Goal: Information Seeking & Learning: Learn about a topic

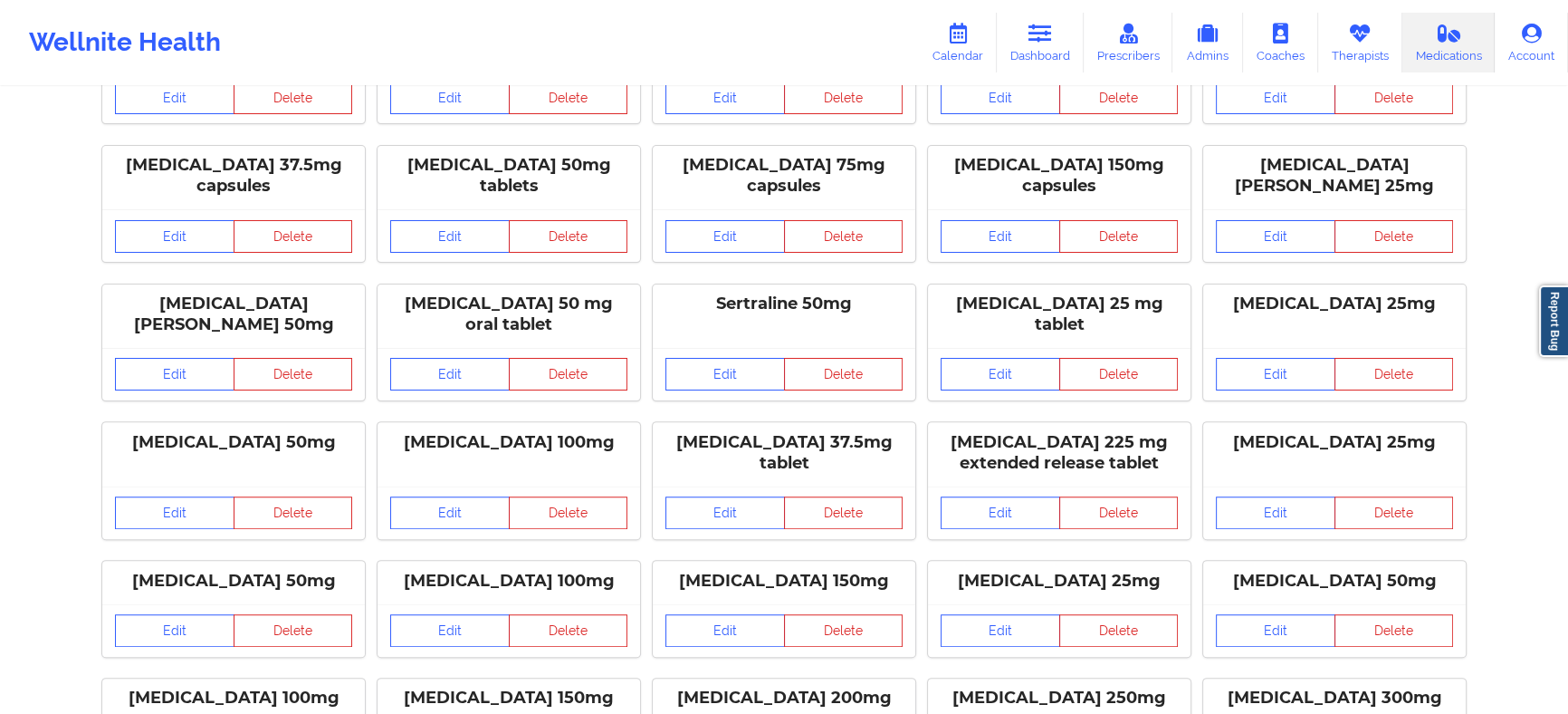
click at [724, 155] on div "[MEDICAL_DATA] 75mg capsules" at bounding box center [784, 176] width 237 height 42
drag, startPoint x: 504, startPoint y: 266, endPoint x: 413, endPoint y: 256, distance: 91.5
click at [404, 293] on div "[MEDICAL_DATA] 50 mg oral tablet" at bounding box center [508, 314] width 237 height 42
copy div "[MEDICAL_DATA]"
click at [970, 26] on icon at bounding box center [957, 33] width 24 height 20
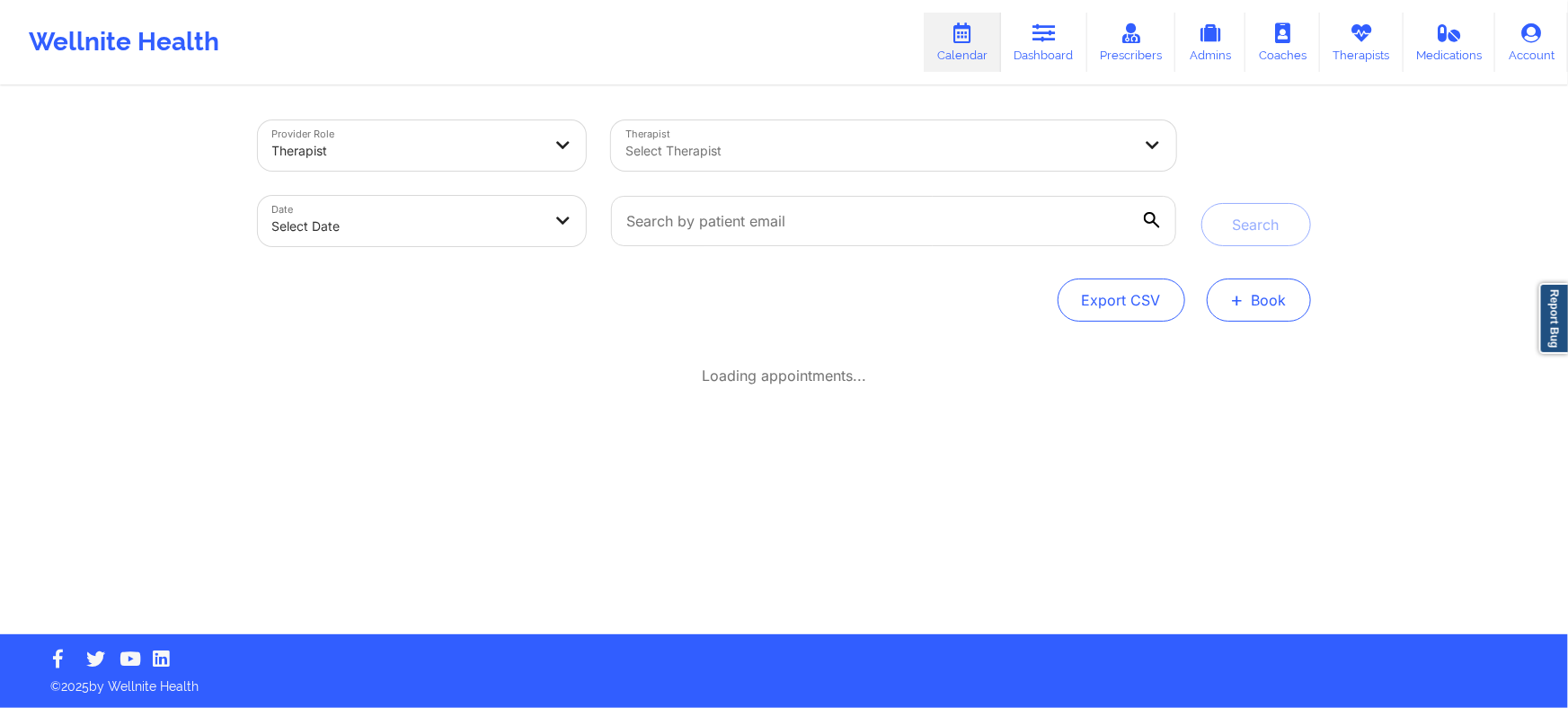
click at [1261, 315] on button "+ Book" at bounding box center [1259, 300] width 104 height 43
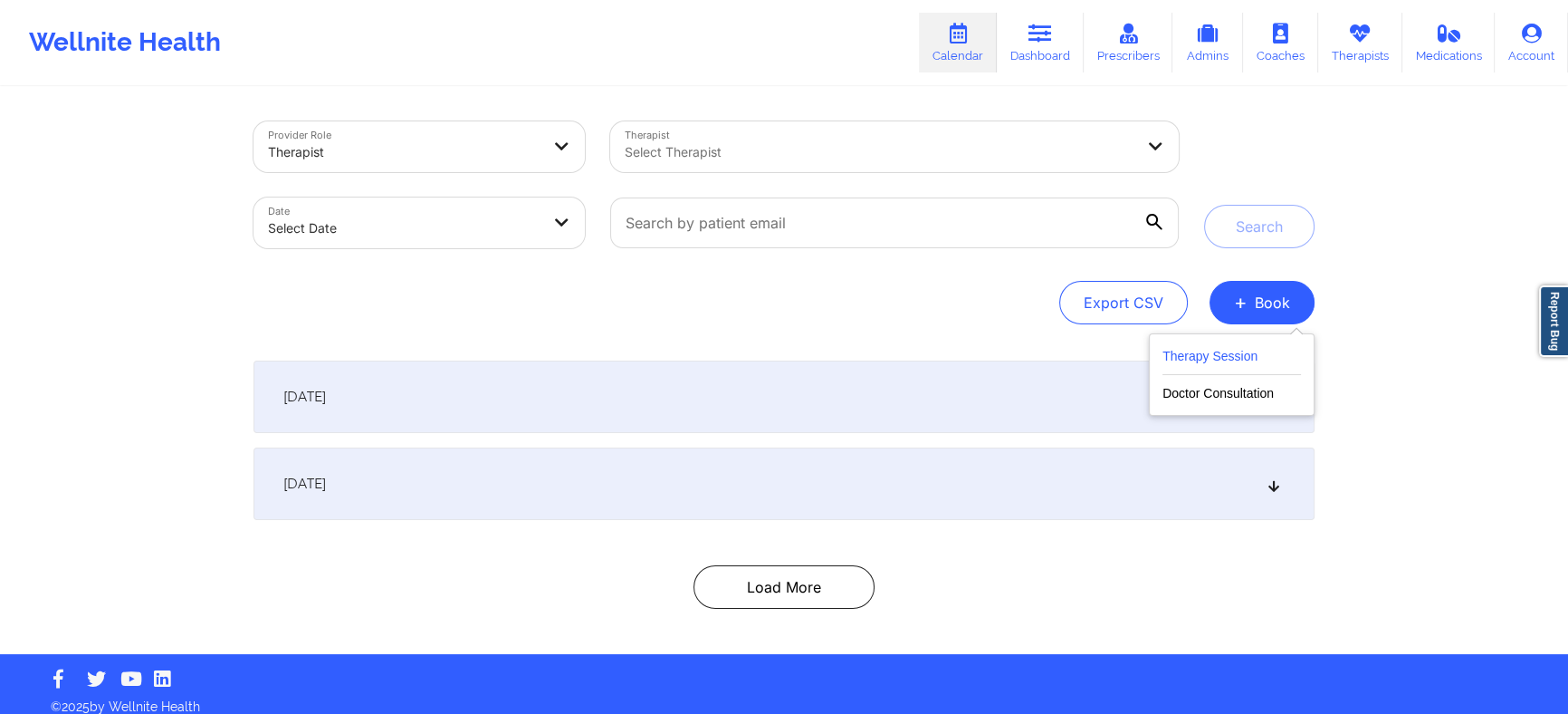
click at [1255, 369] on button "Therapy Session" at bounding box center [1232, 359] width 139 height 30
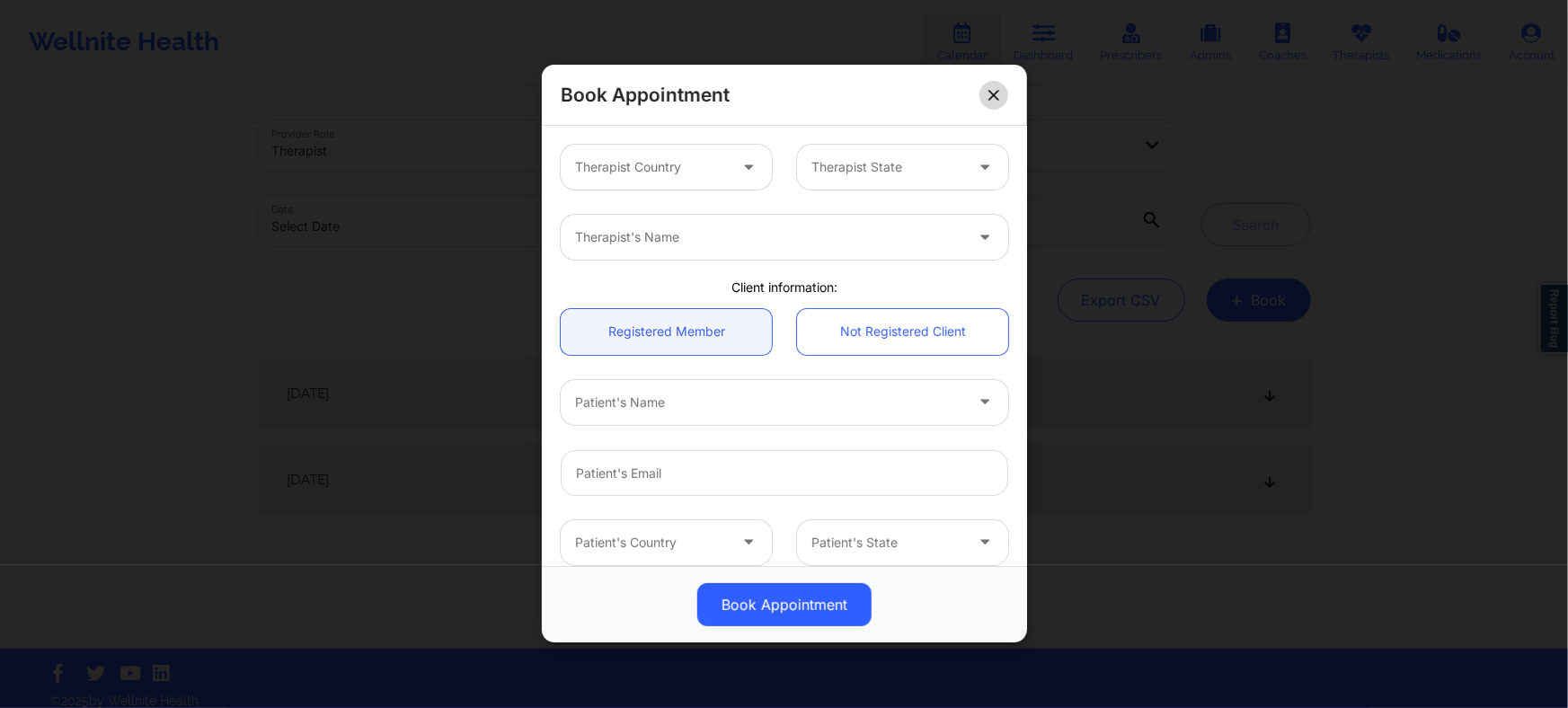
click at [987, 85] on button at bounding box center [994, 95] width 28 height 28
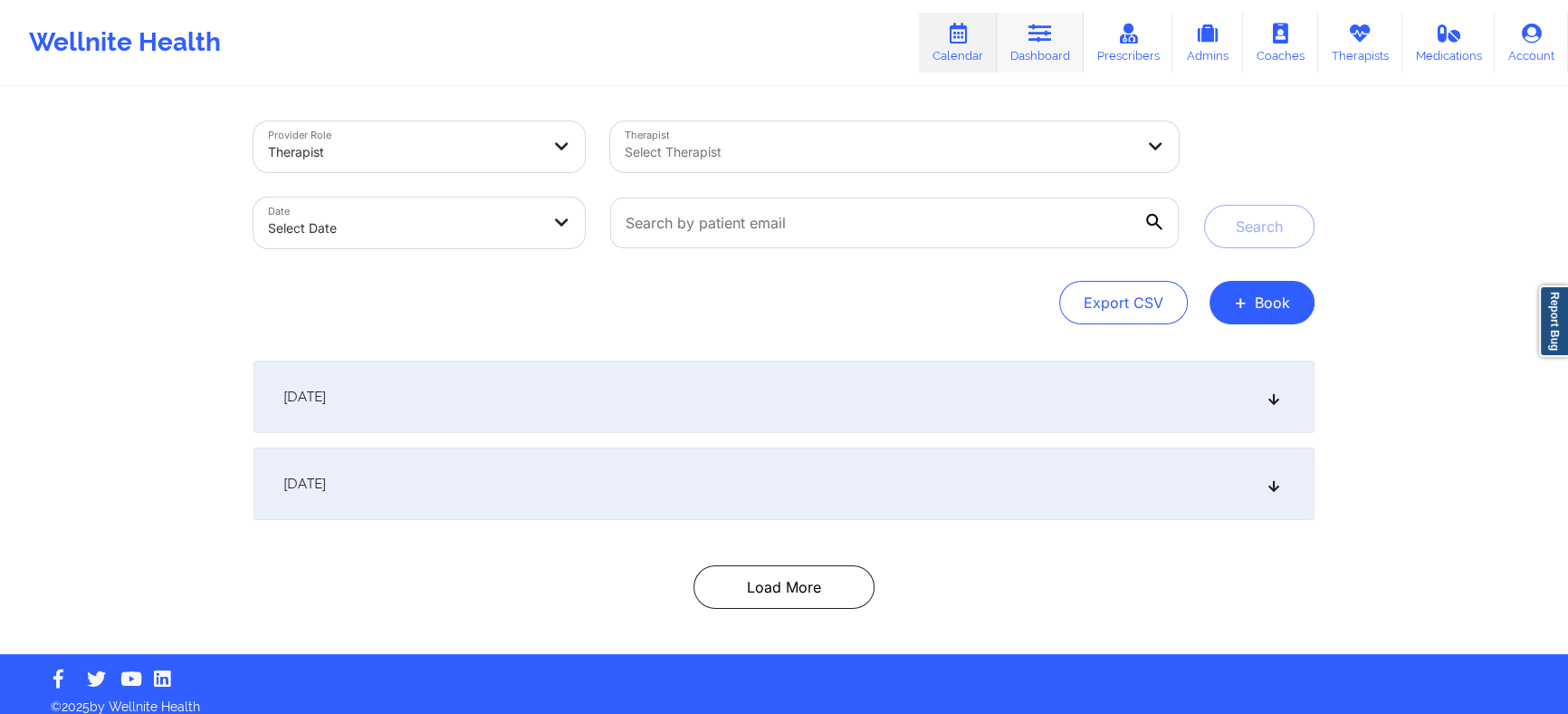
click at [1063, 52] on link "Dashboard" at bounding box center [1040, 42] width 87 height 60
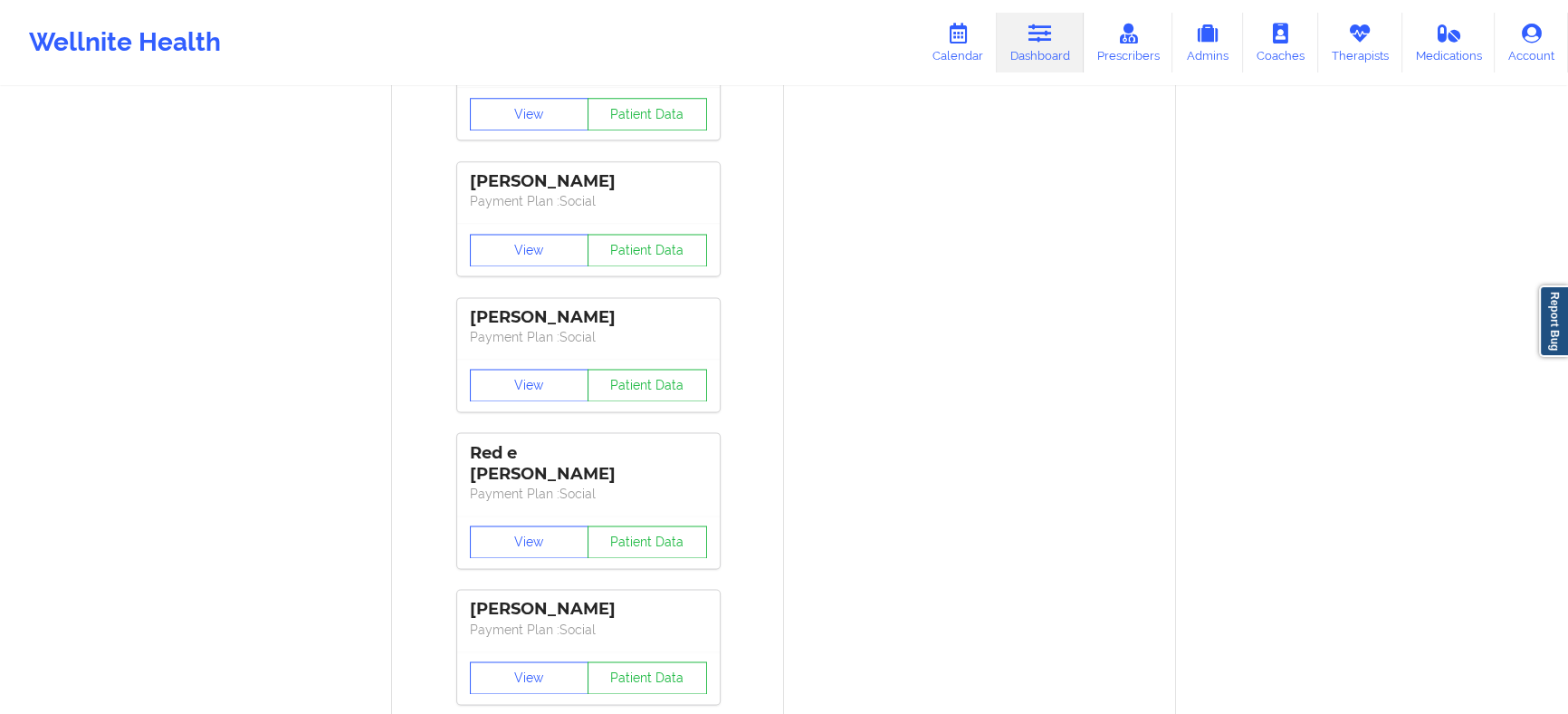
scroll to position [3046, 0]
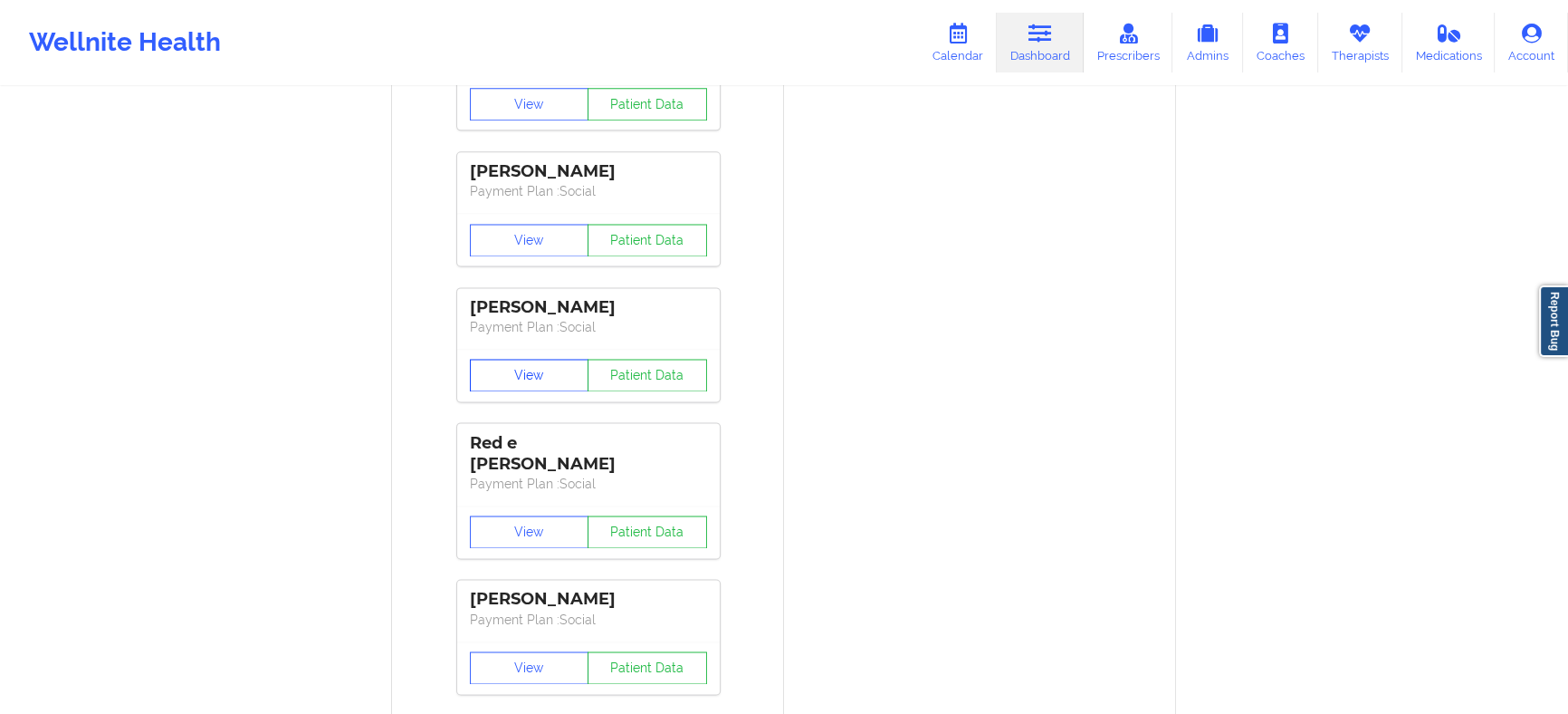
click at [522, 387] on button "View" at bounding box center [529, 375] width 119 height 32
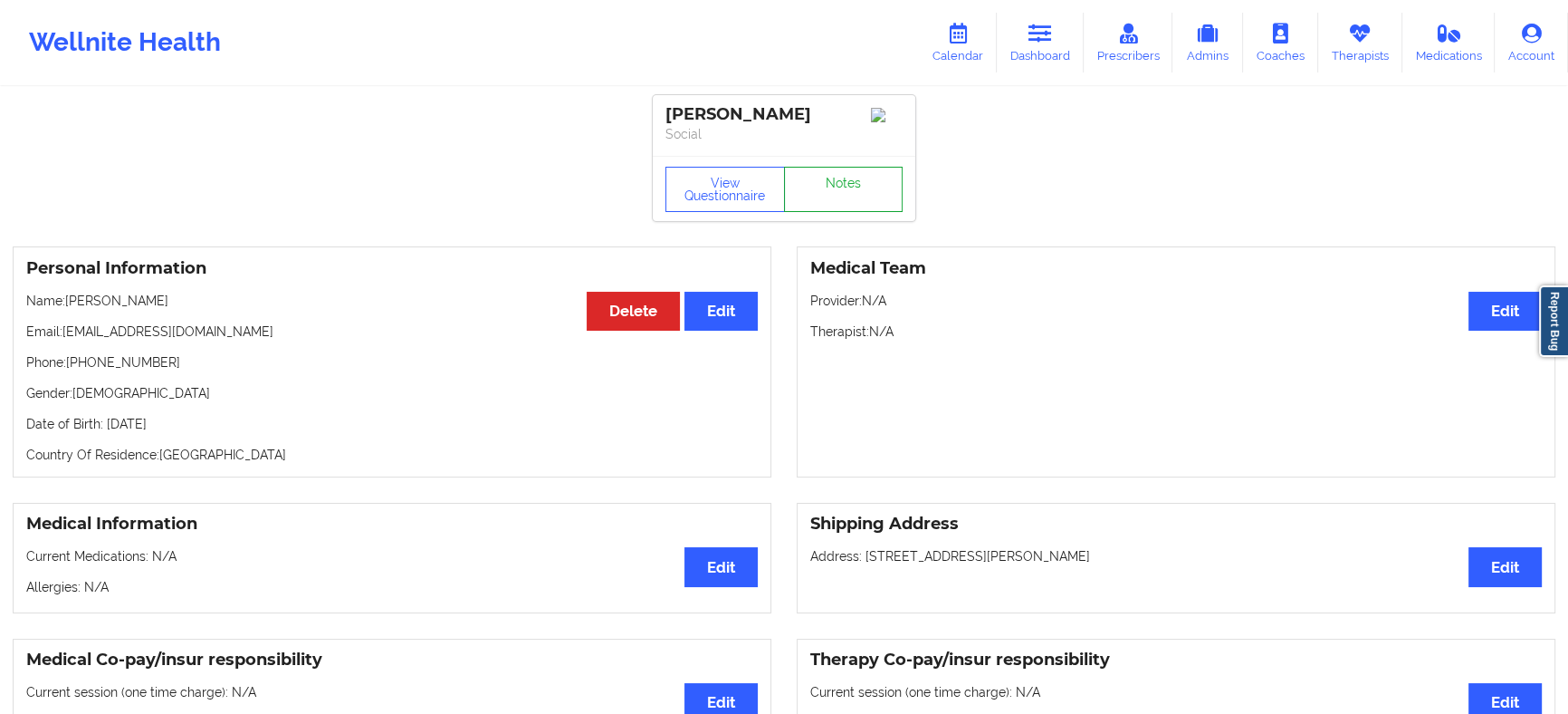
click at [844, 184] on link "Notes" at bounding box center [844, 188] width 119 height 45
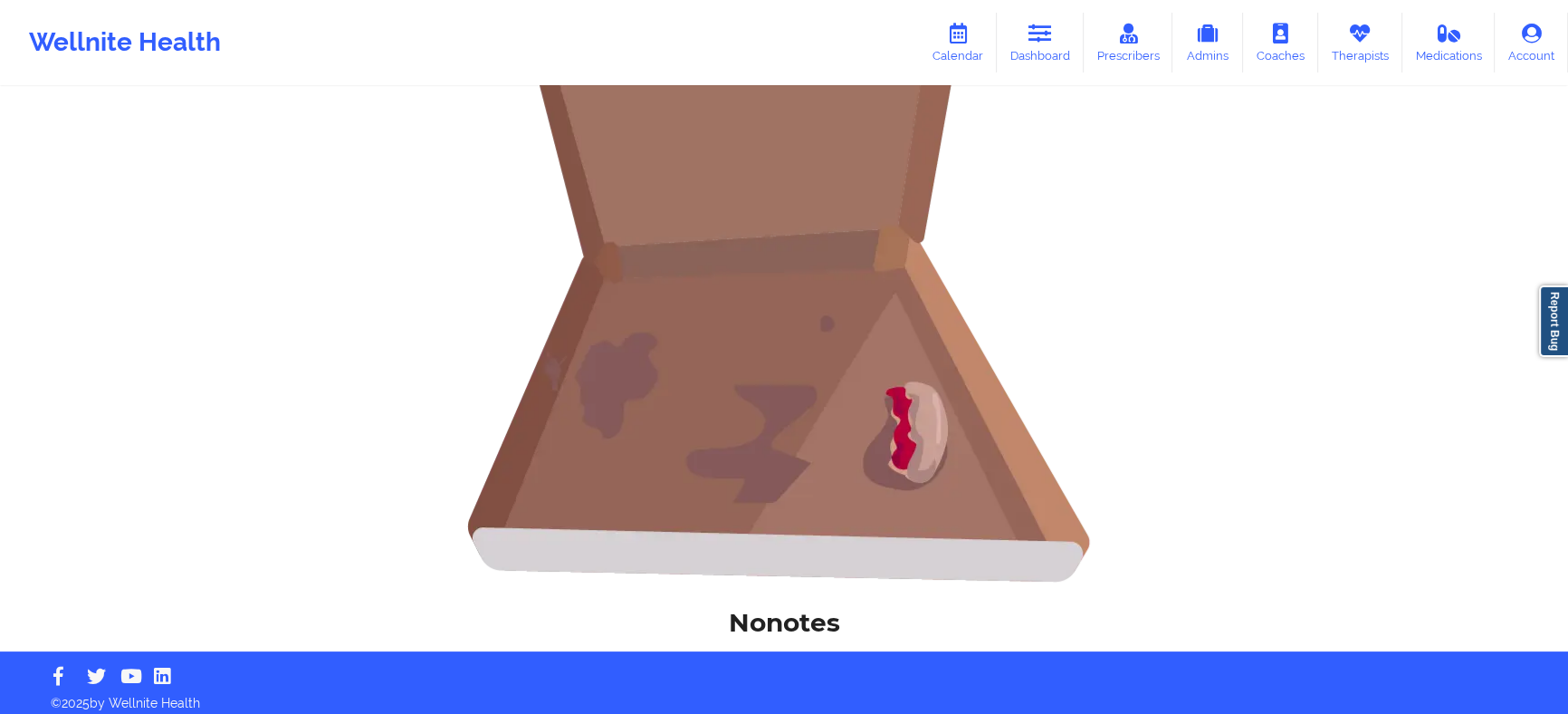
scroll to position [355, 0]
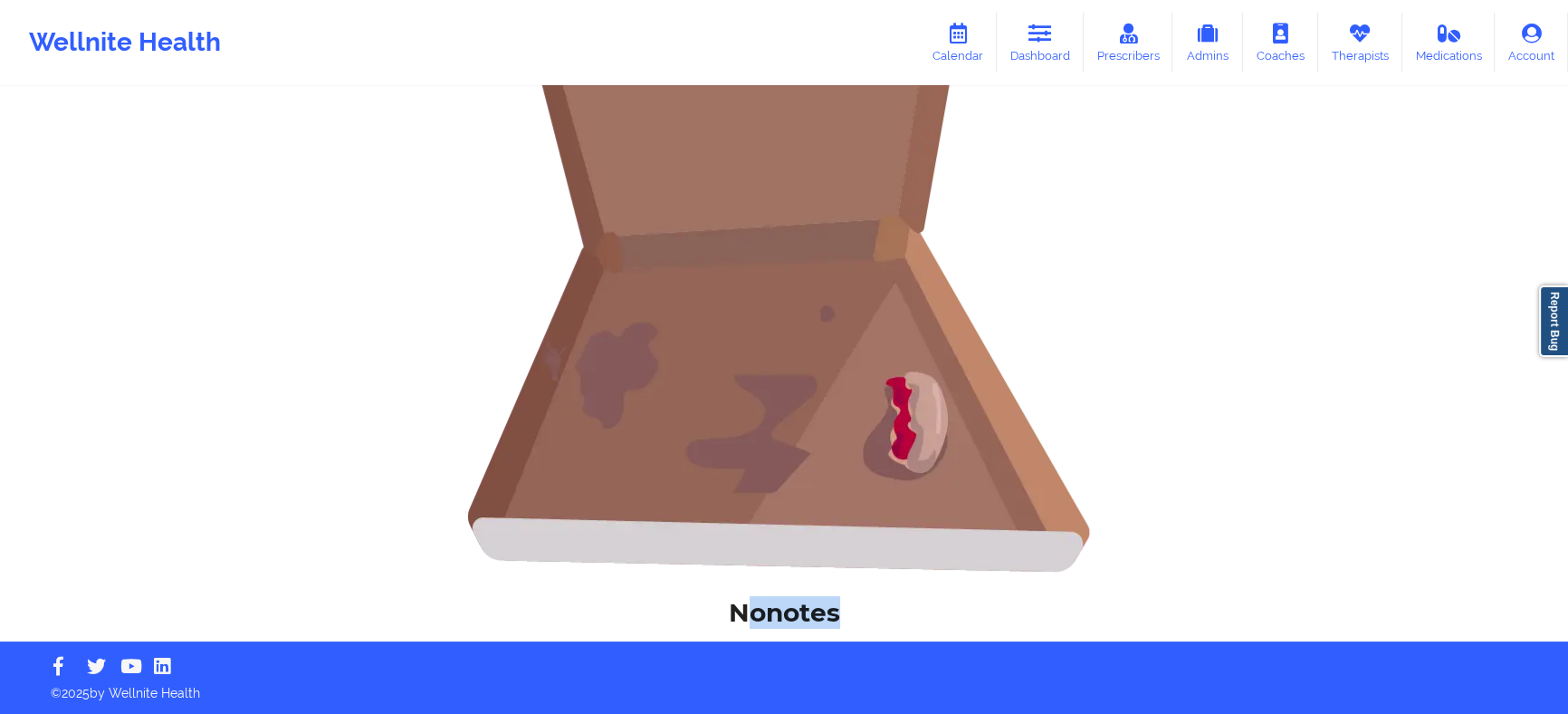
drag, startPoint x: 894, startPoint y: 615, endPoint x: 823, endPoint y: 638, distance: 74.6
click at [770, 634] on div "Name: [PERSON_NAME] Add notes Migrate notes No notes" at bounding box center [784, 187] width 1568 height 907
click at [749, 621] on h1 "No notes" at bounding box center [784, 613] width 1543 height 32
drag, startPoint x: 718, startPoint y: 624, endPoint x: 877, endPoint y: 623, distance: 159.0
click at [877, 623] on h1 "No notes" at bounding box center [784, 613] width 1543 height 32
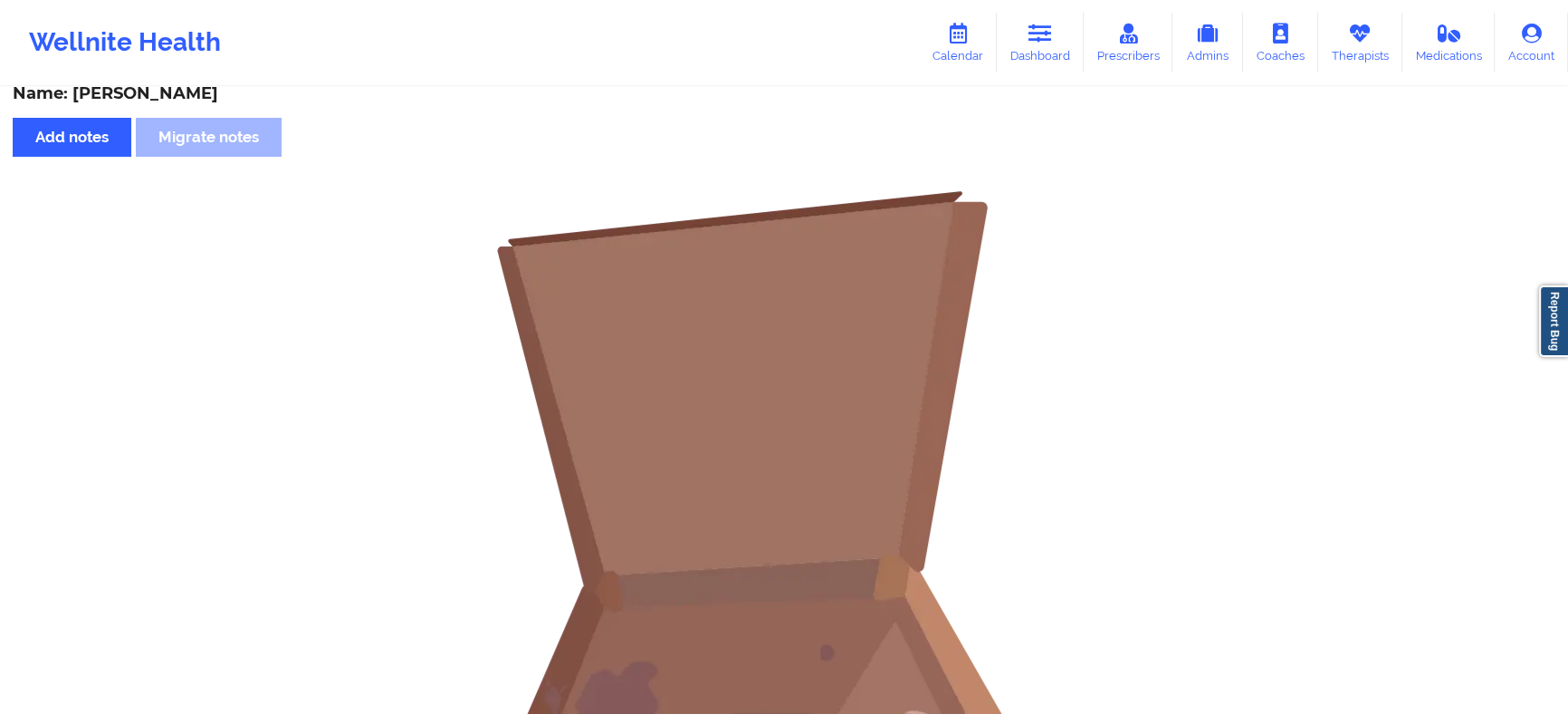
scroll to position [0, 0]
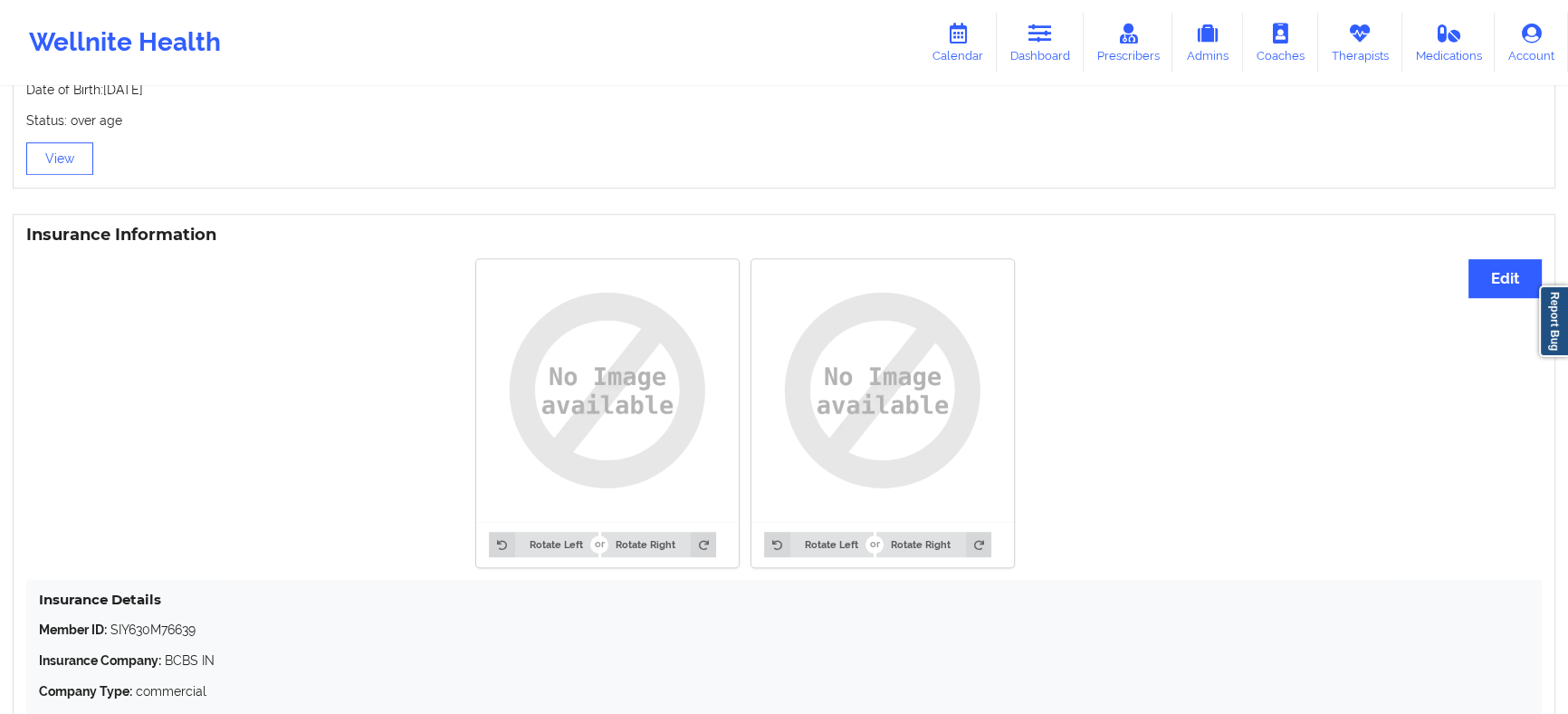
scroll to position [1222, 0]
drag, startPoint x: 229, startPoint y: 233, endPoint x: 0, endPoint y: 237, distance: 229.0
click at [0, 237] on div "Insurance Information Edit Rotate Left Rotate Right Rotate Left Rotate Right In…" at bounding box center [784, 502] width 1568 height 574
click at [282, 272] on div "Rotate Left Rotate Right Rotate Left Rotate Right" at bounding box center [744, 414] width 1438 height 331
drag, startPoint x: 240, startPoint y: 246, endPoint x: 0, endPoint y: 244, distance: 240.0
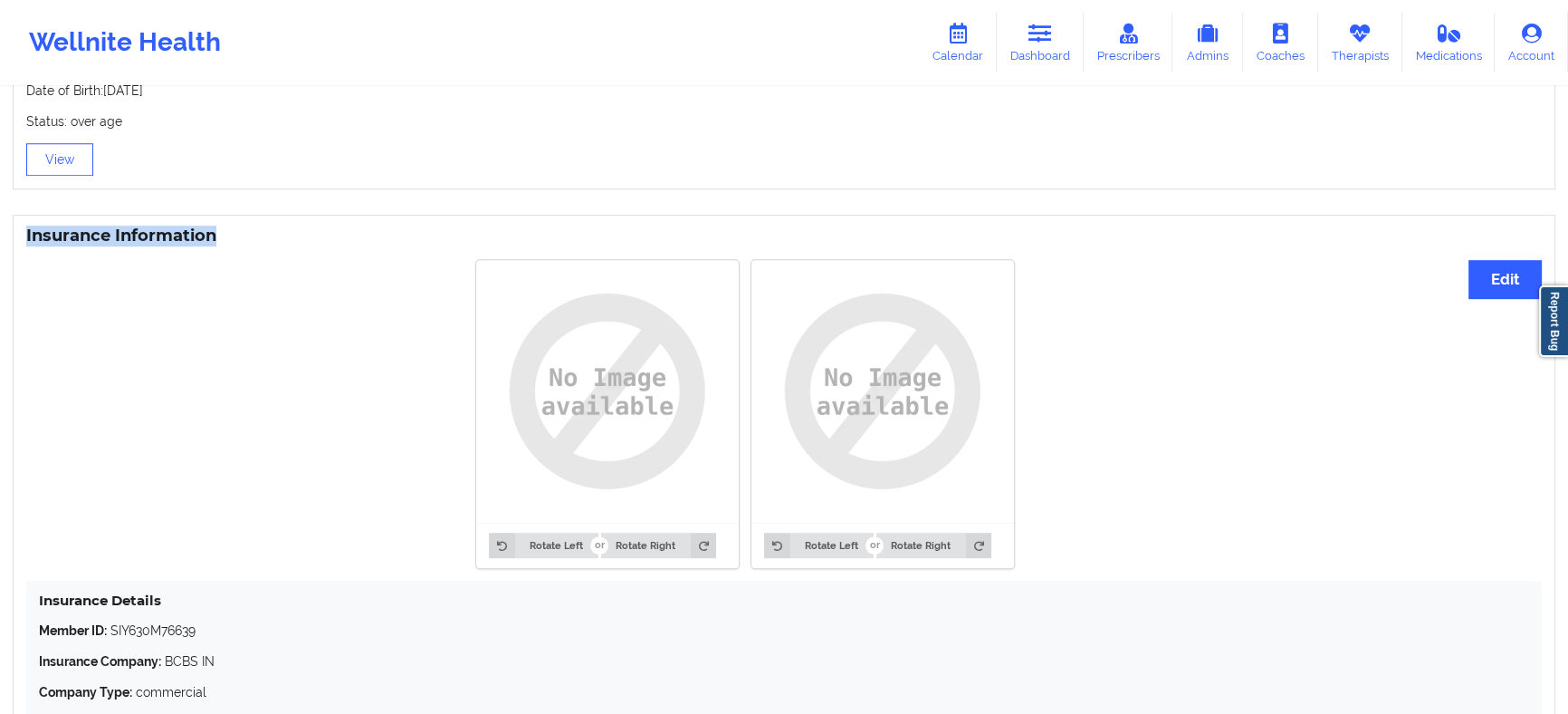
click at [0, 244] on div "Insurance Information Edit Rotate Left Rotate Right Rotate Left Rotate Right In…" at bounding box center [784, 502] width 1568 height 574
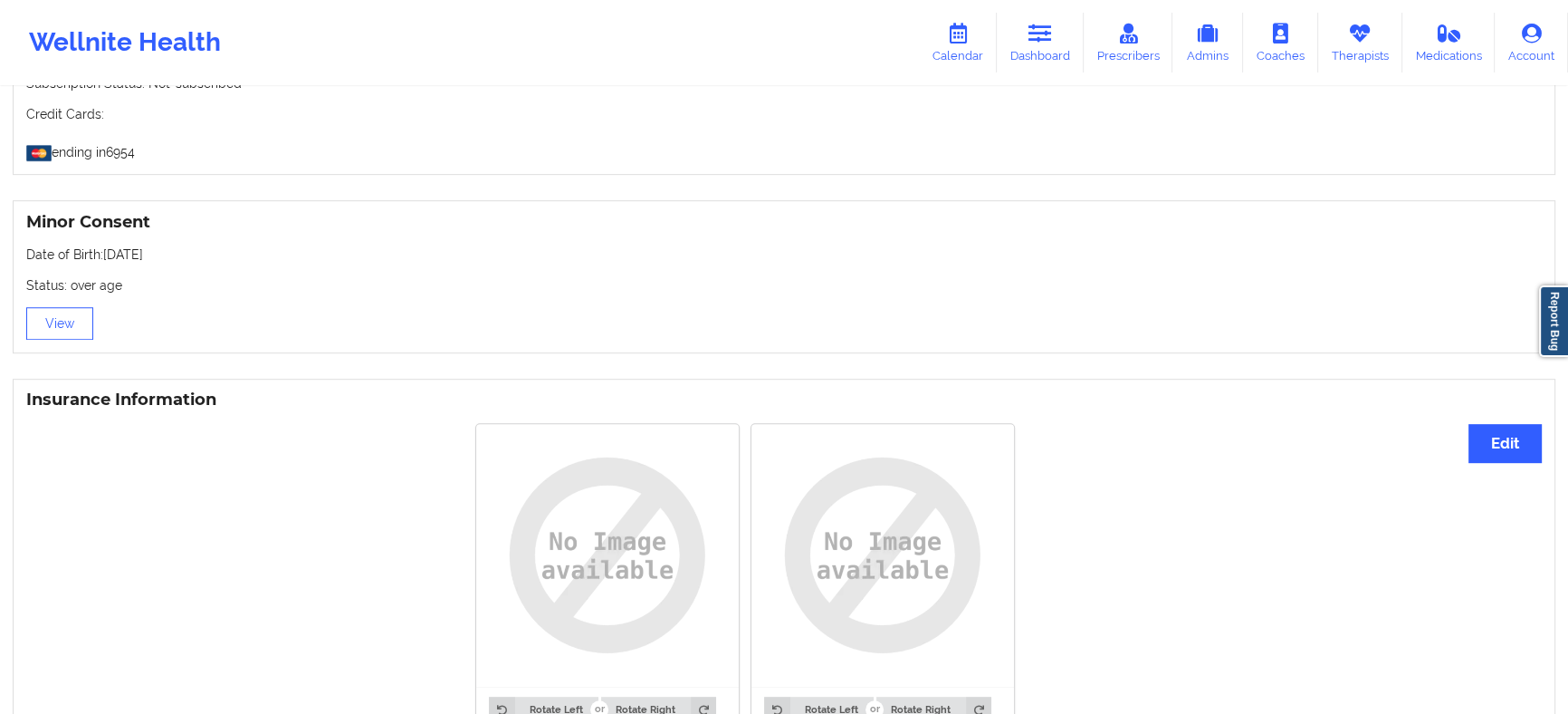
click at [362, 514] on div "Rotate Left Rotate Right Rotate Left Rotate Right" at bounding box center [744, 577] width 1438 height 331
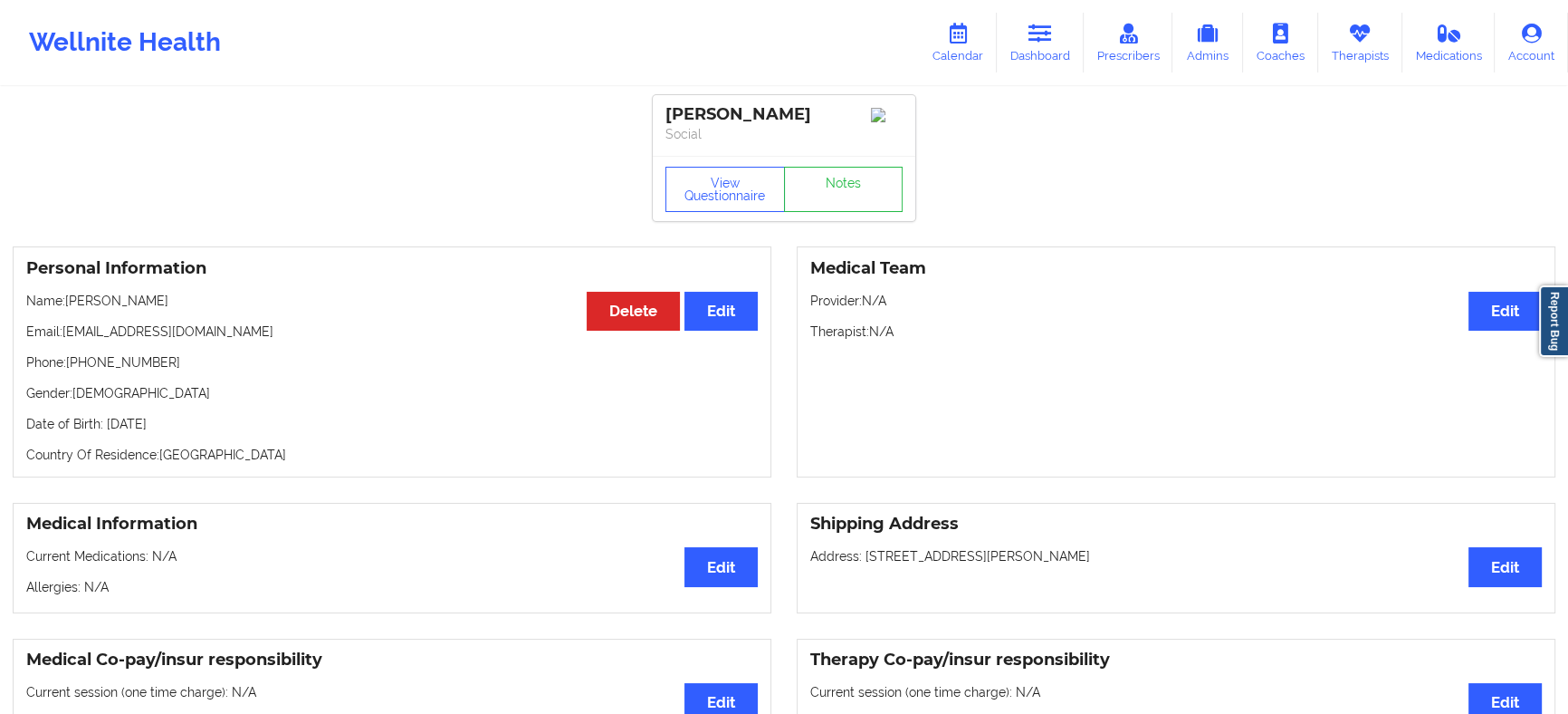
scroll to position [0, 0]
click at [1030, 53] on link "Dashboard" at bounding box center [1040, 42] width 87 height 60
